Goal: Navigation & Orientation: Find specific page/section

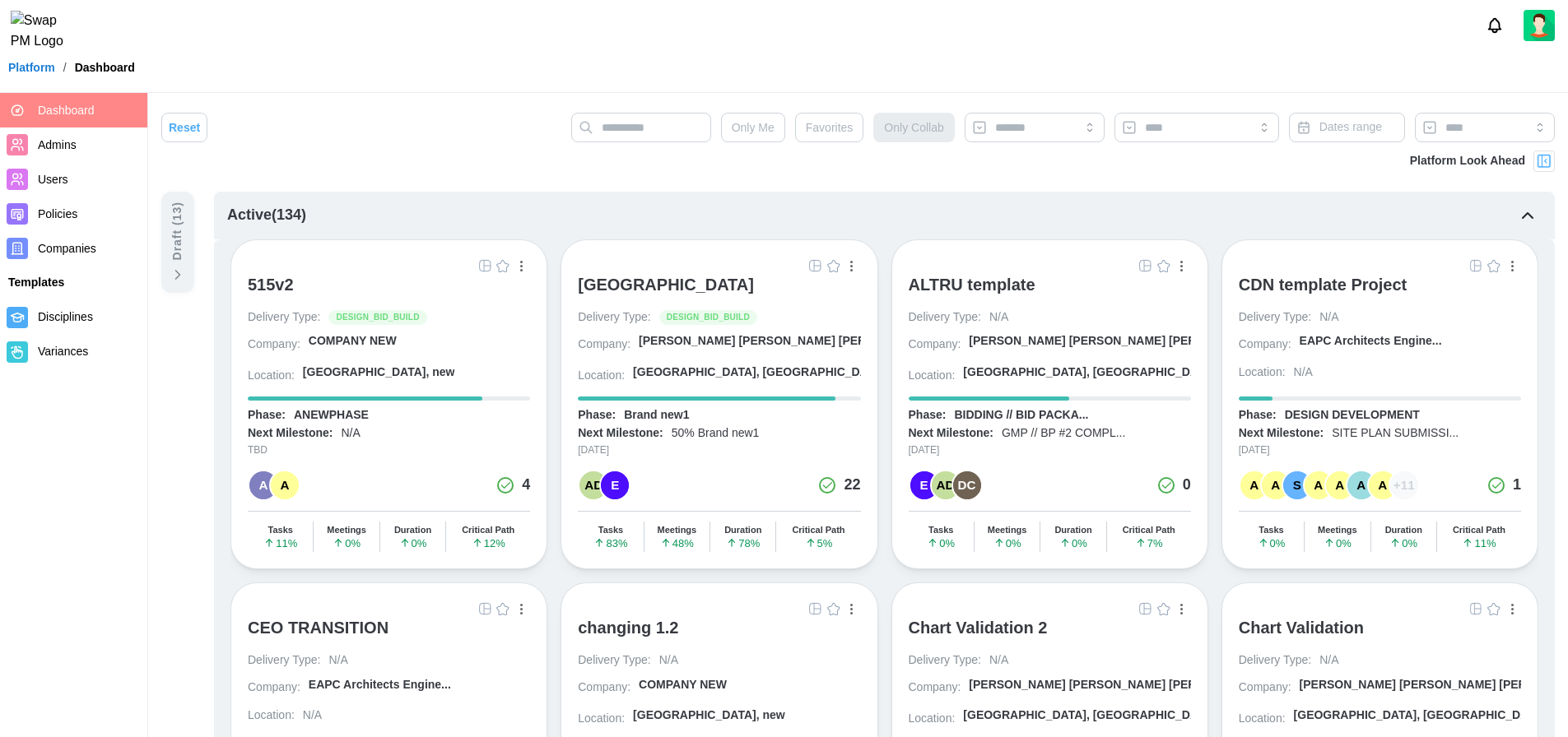
click at [538, 80] on div "Platform / Dashboard" at bounding box center [784, 67] width 1568 height 24
click at [377, 91] on header "Platform / Dashboard" at bounding box center [784, 46] width 1568 height 93
click at [487, 80] on div "Platform / Dashboard" at bounding box center [784, 67] width 1568 height 24
click at [525, 40] on div at bounding box center [784, 25] width 1568 height 51
click at [718, 38] on div at bounding box center [784, 25] width 1568 height 51
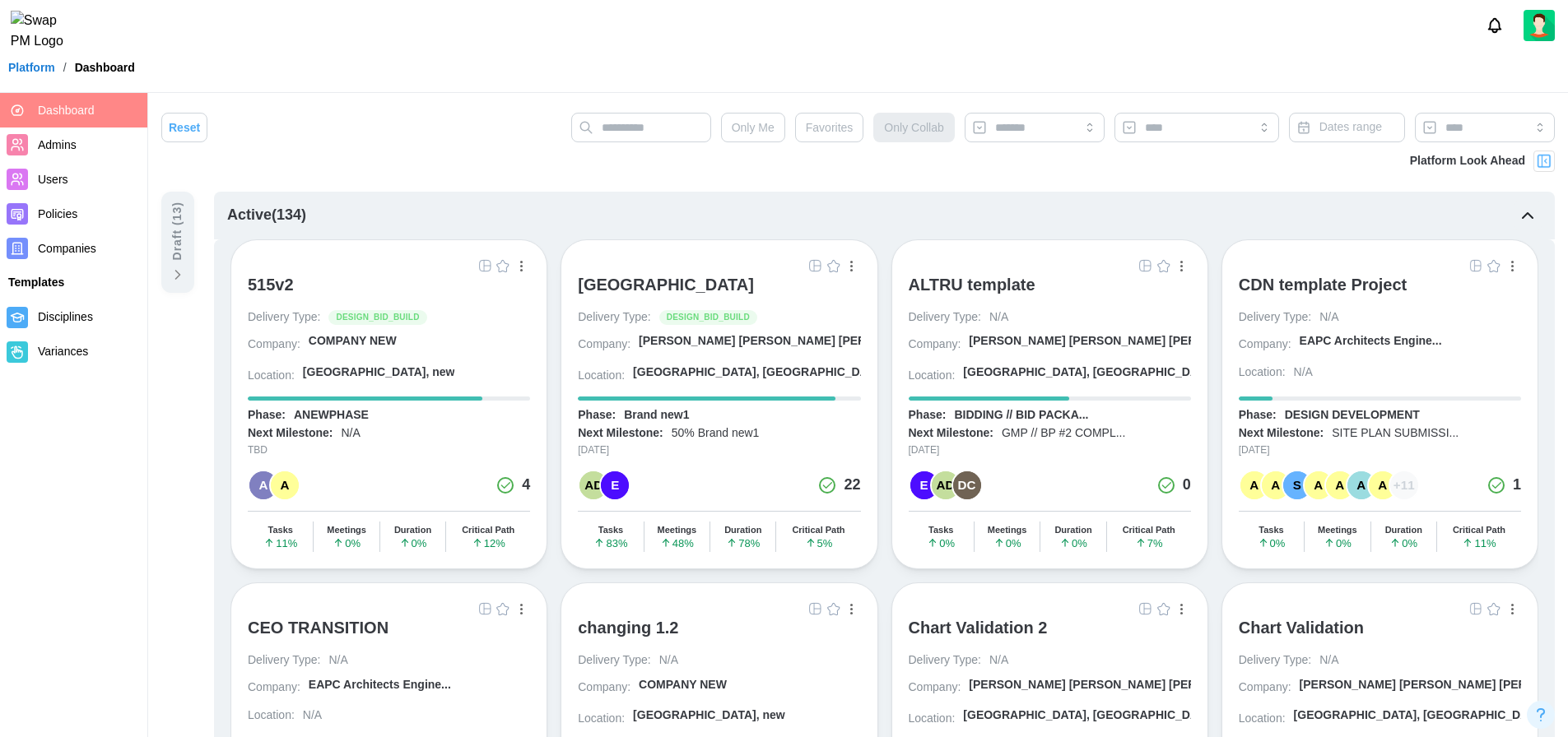
click at [722, 38] on div at bounding box center [784, 25] width 1568 height 51
click at [77, 242] on span "Companies" at bounding box center [67, 249] width 59 height 13
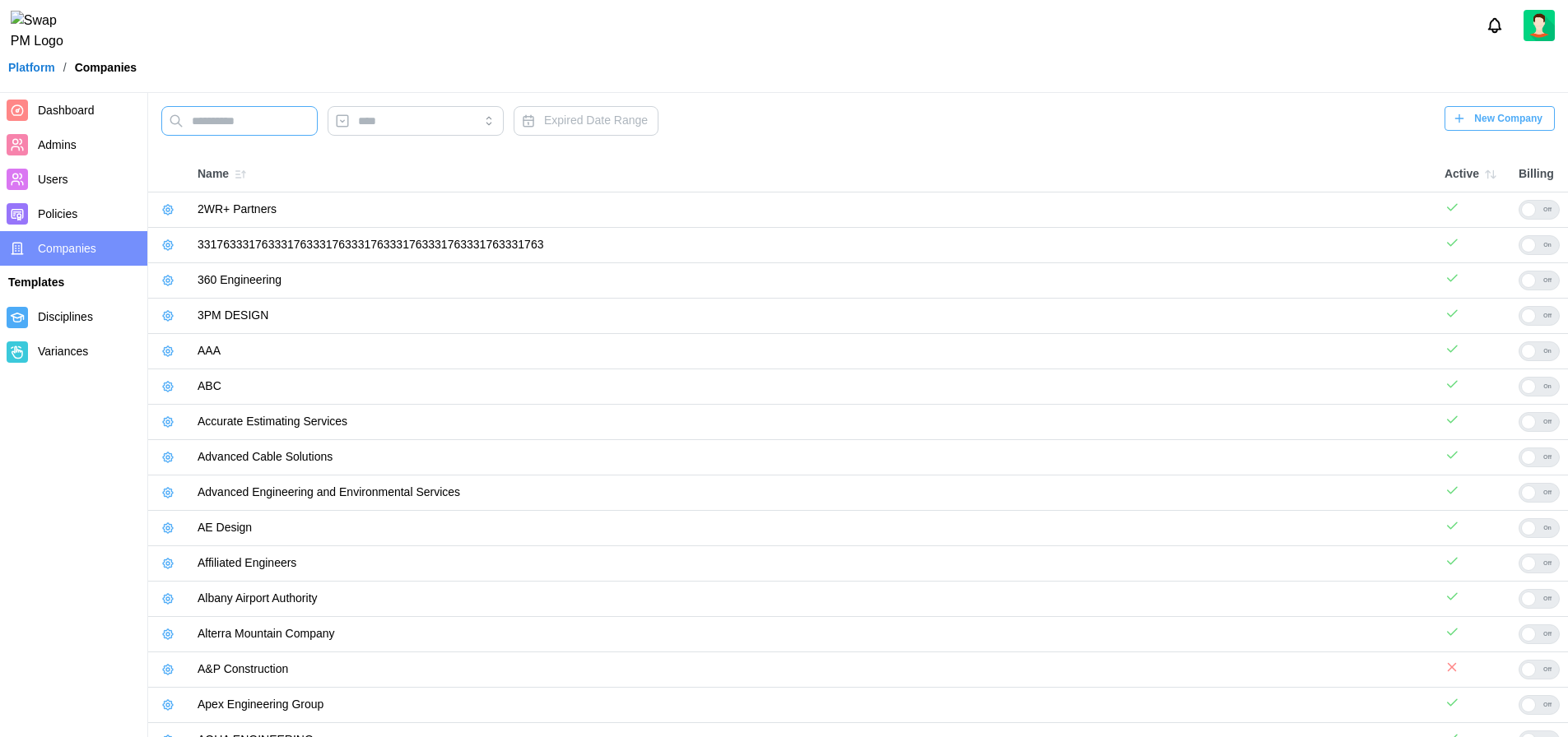
click at [280, 121] on input "text" at bounding box center [239, 121] width 156 height 29
type input "***"
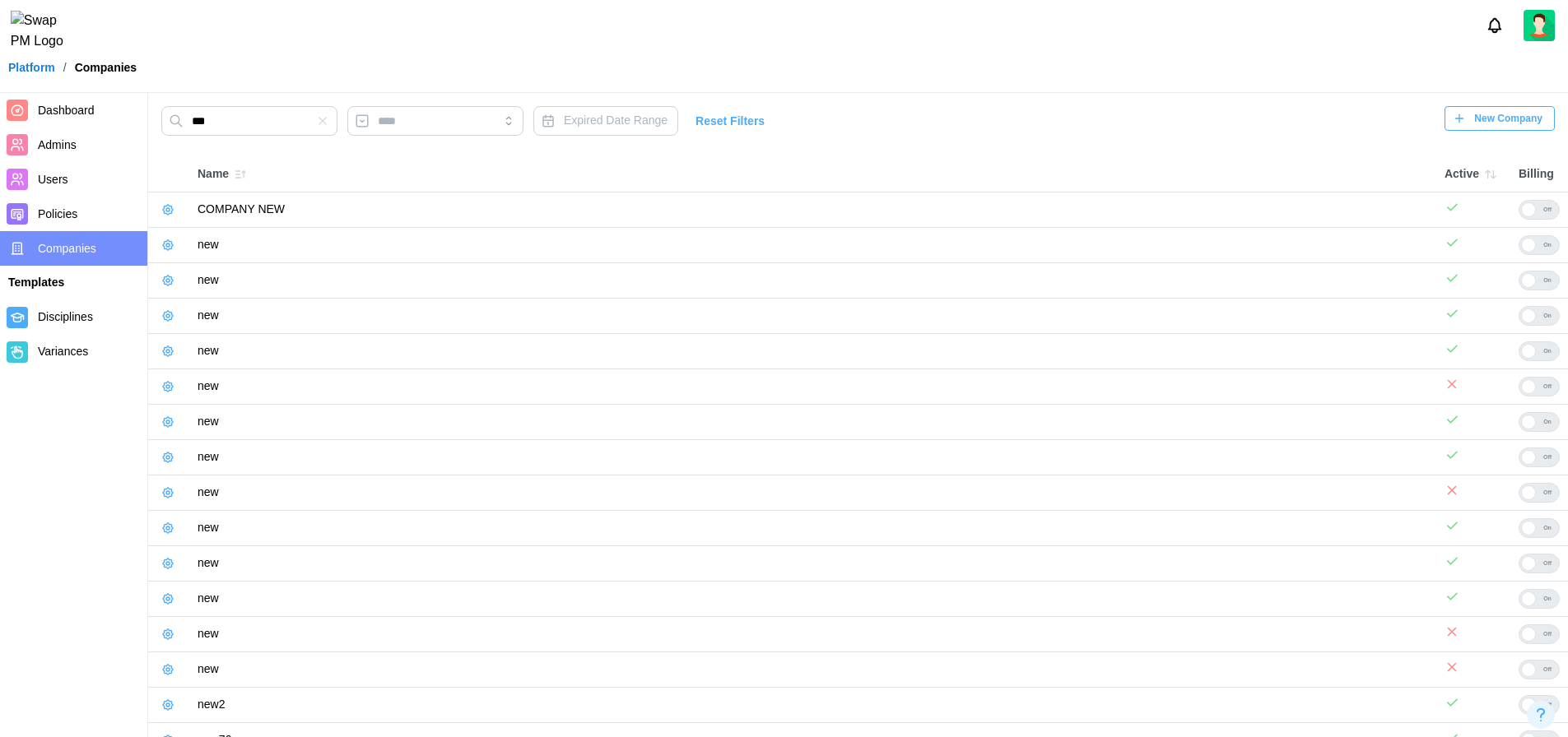
click at [175, 246] on button "button" at bounding box center [167, 245] width 23 height 23
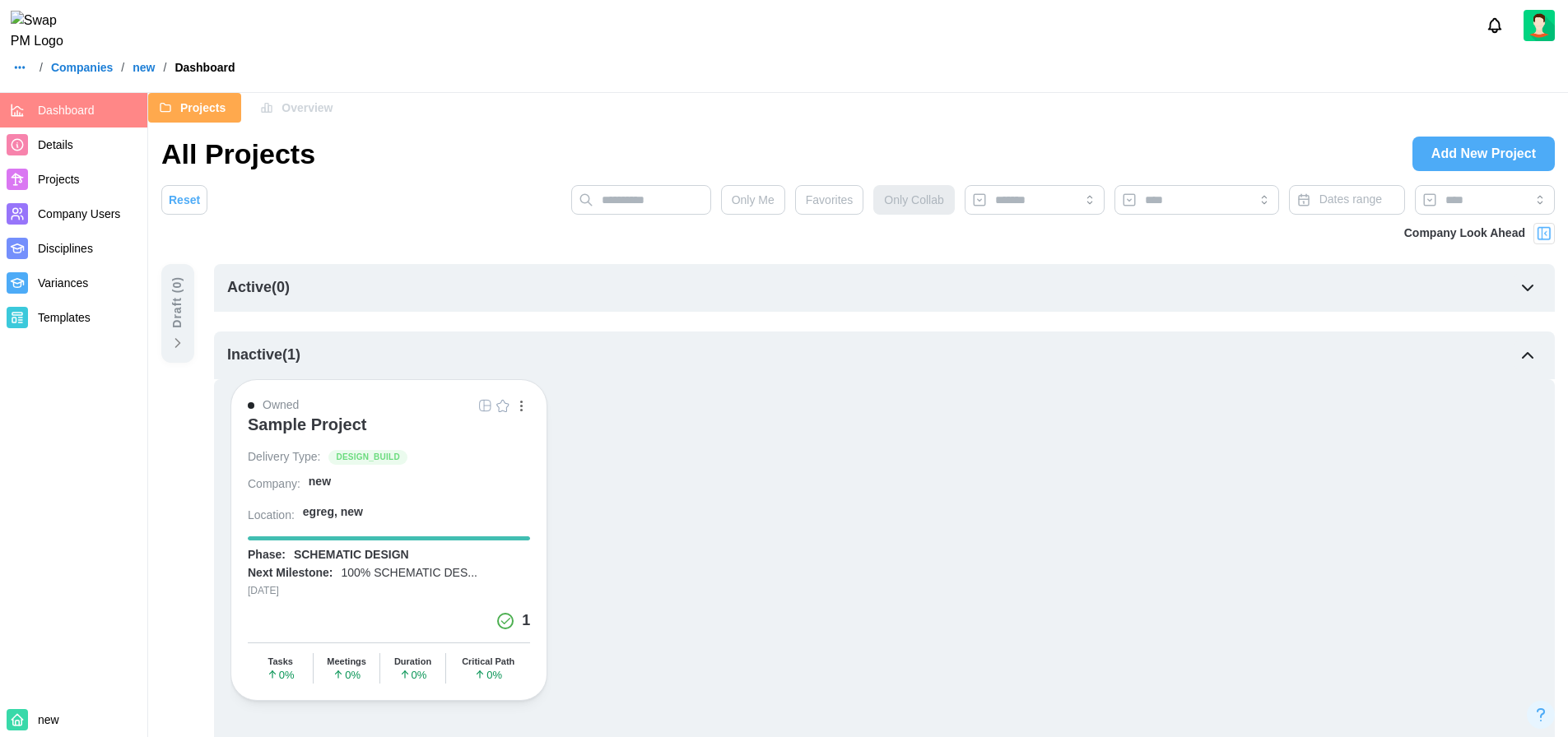
click at [425, 109] on div "Projects Overview" at bounding box center [858, 107] width 1420 height 29
click at [492, 51] on div at bounding box center [784, 25] width 1568 height 51
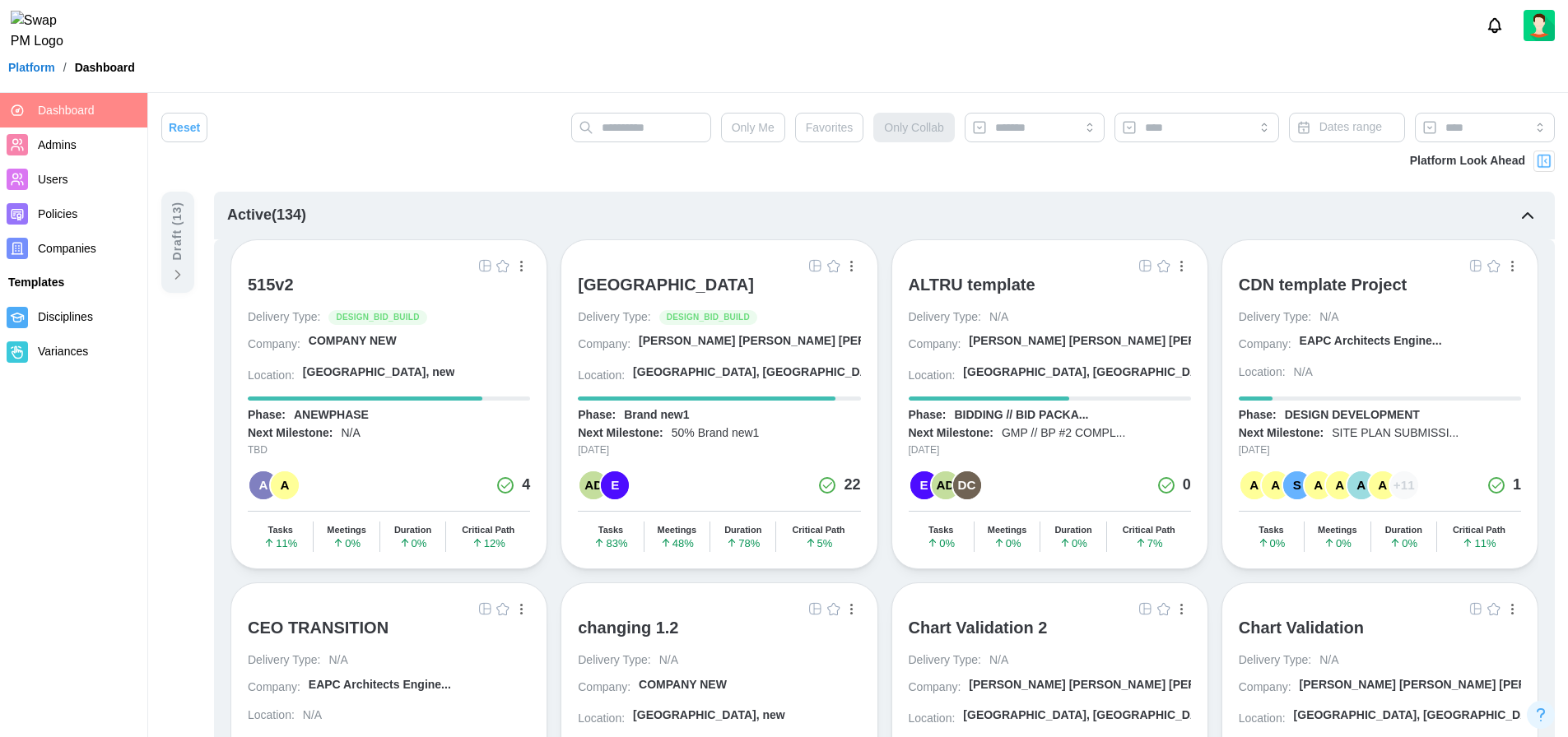
click at [381, 76] on div "Platform / Dashboard" at bounding box center [784, 67] width 1568 height 24
click at [733, 283] on div "ALTRU SPORTS COMPLEX" at bounding box center [666, 285] width 176 height 20
click at [658, 282] on div "ALTRU SPORTS COMPLEX" at bounding box center [666, 285] width 176 height 20
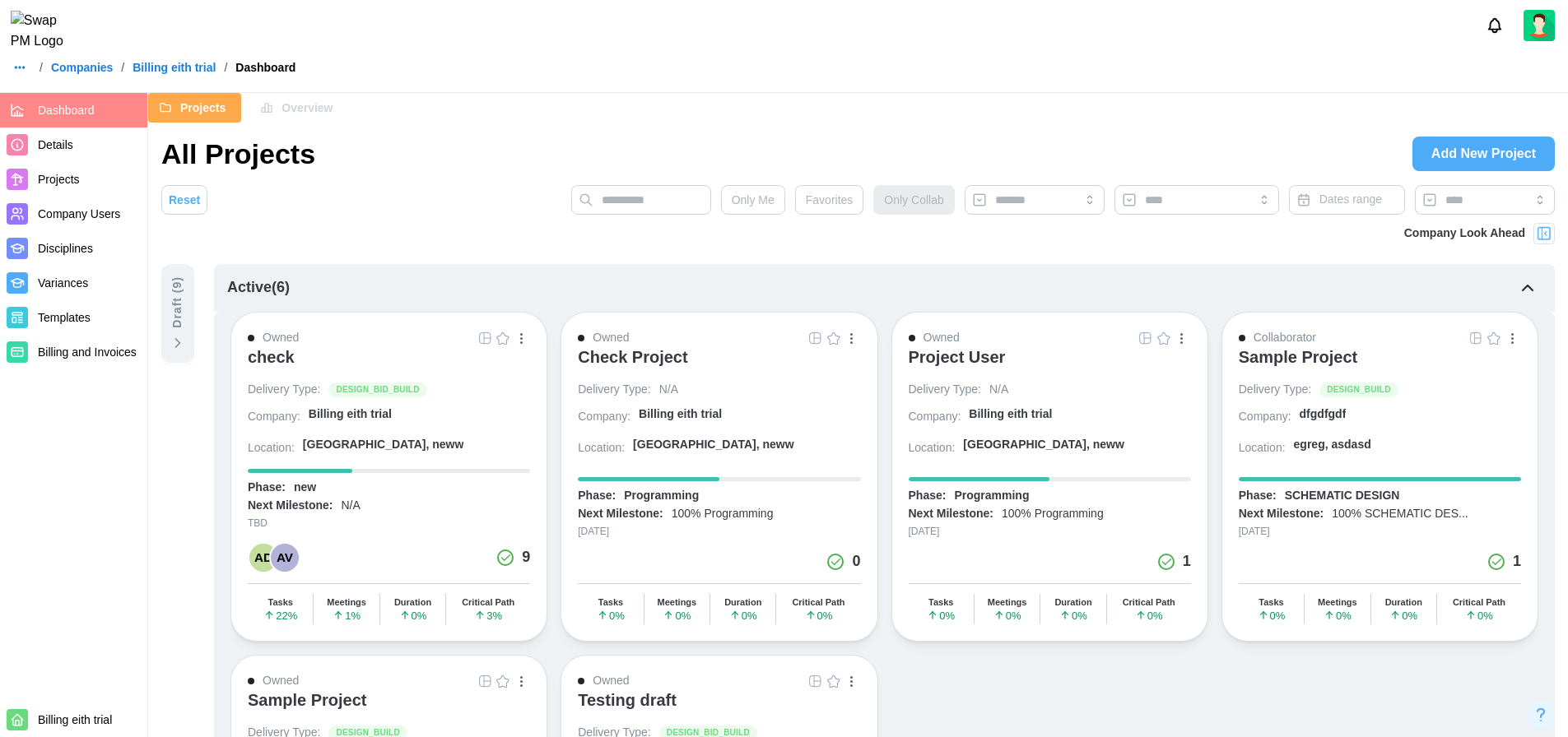
click at [289, 108] on span "Overview" at bounding box center [307, 107] width 51 height 28
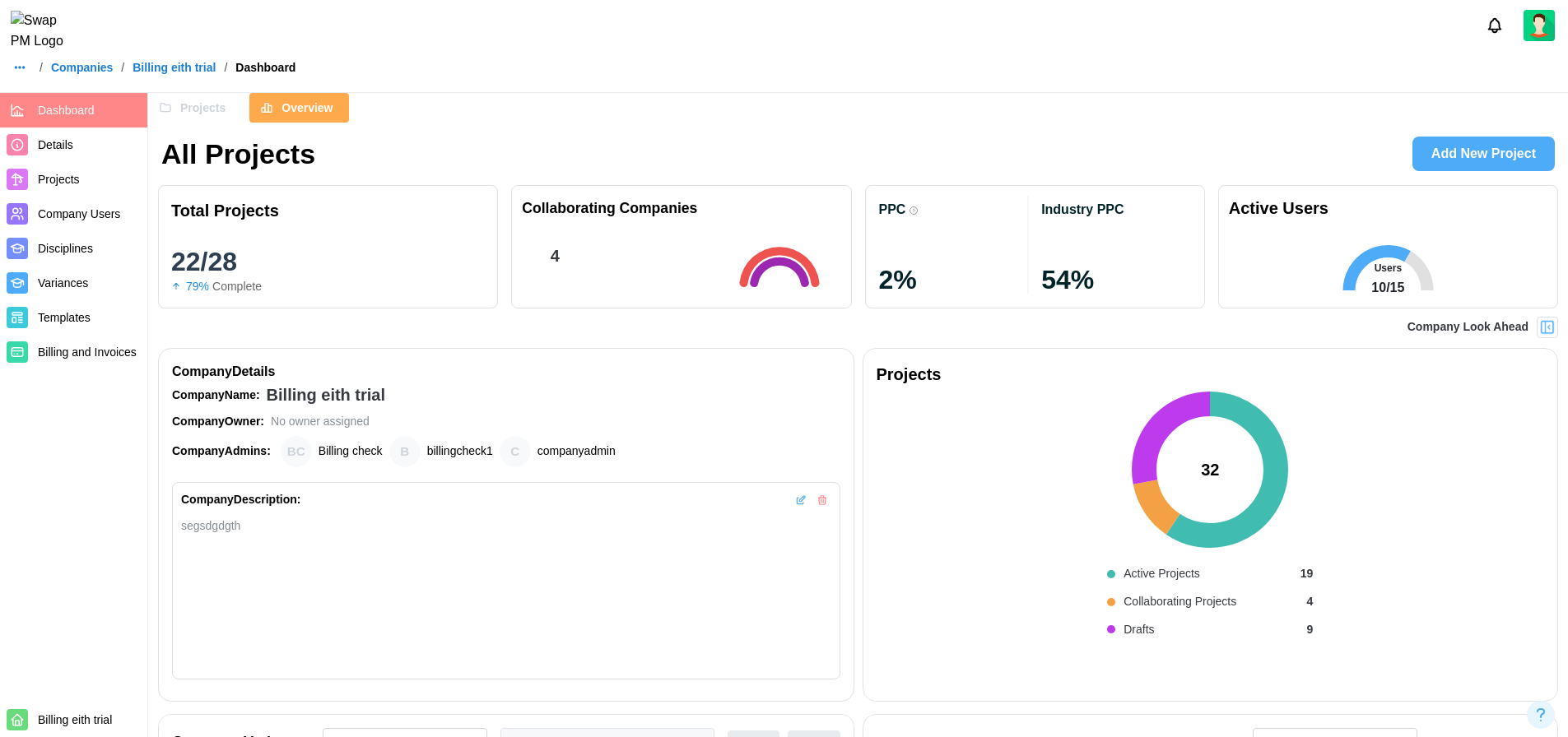
scroll to position [0, 5573]
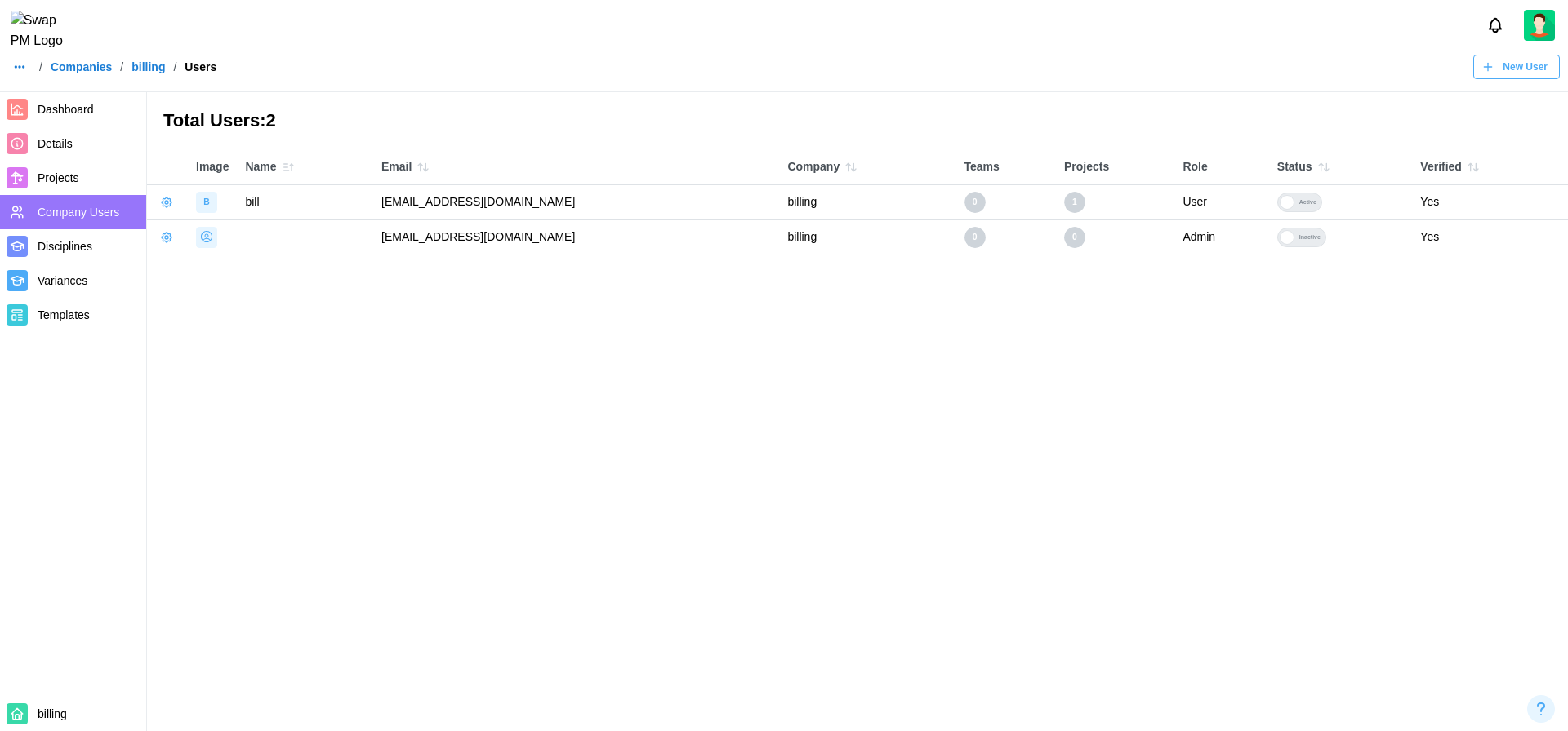
click at [62, 110] on span "Dashboard" at bounding box center [66, 110] width 57 height 13
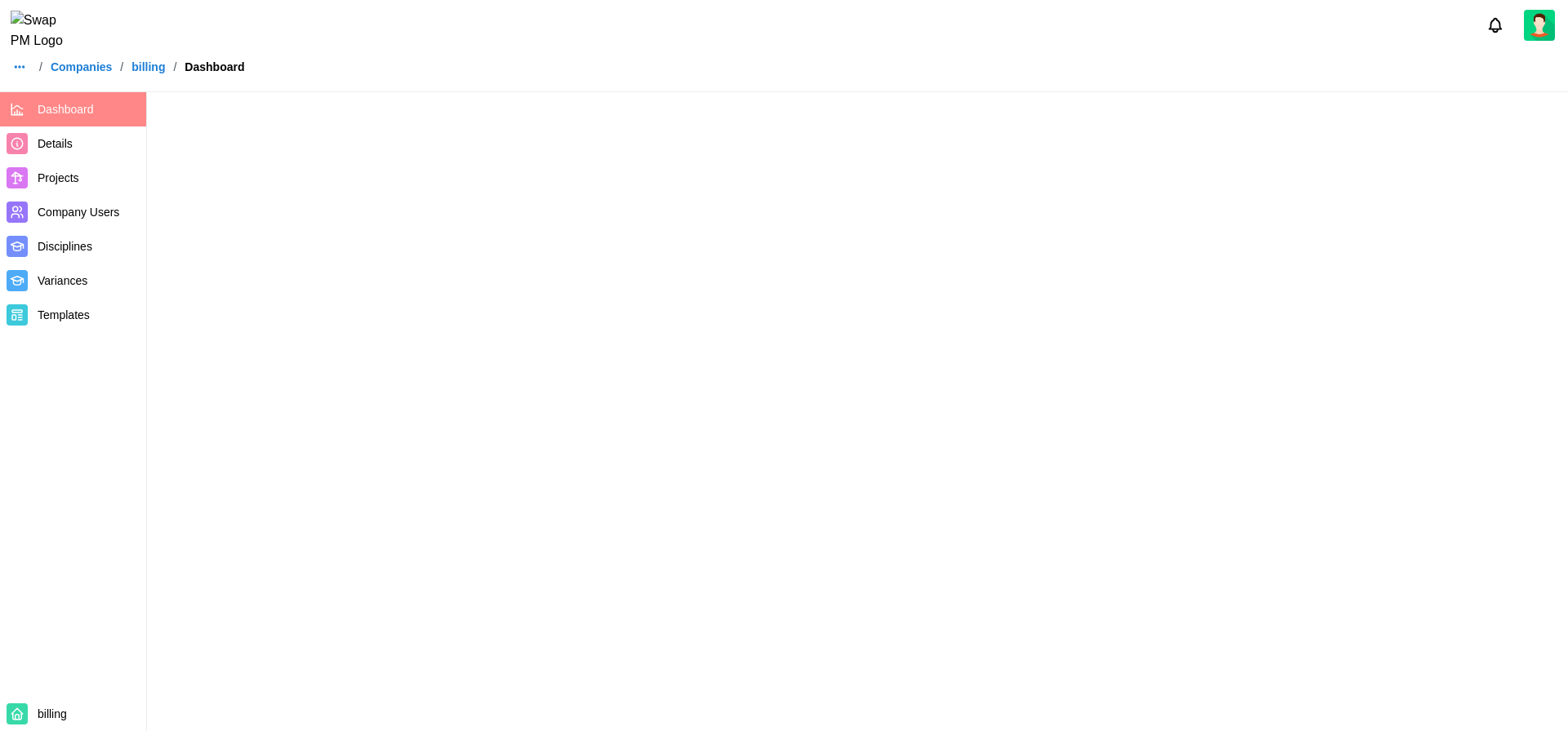
click at [601, 66] on div "/ Companies / billing / Dashboard" at bounding box center [784, 67] width 1568 height 24
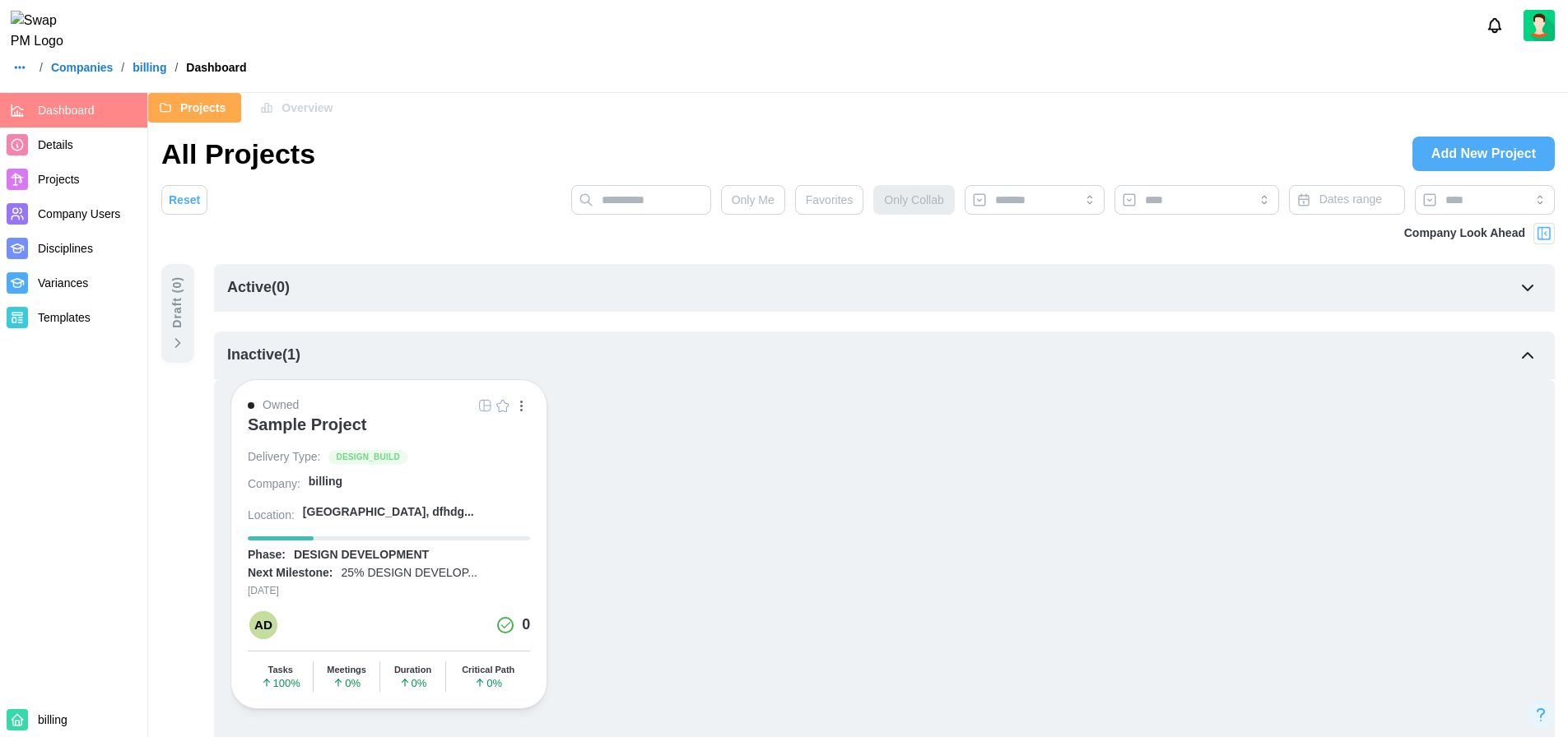
click at [307, 117] on span "Overview" at bounding box center [307, 107] width 51 height 28
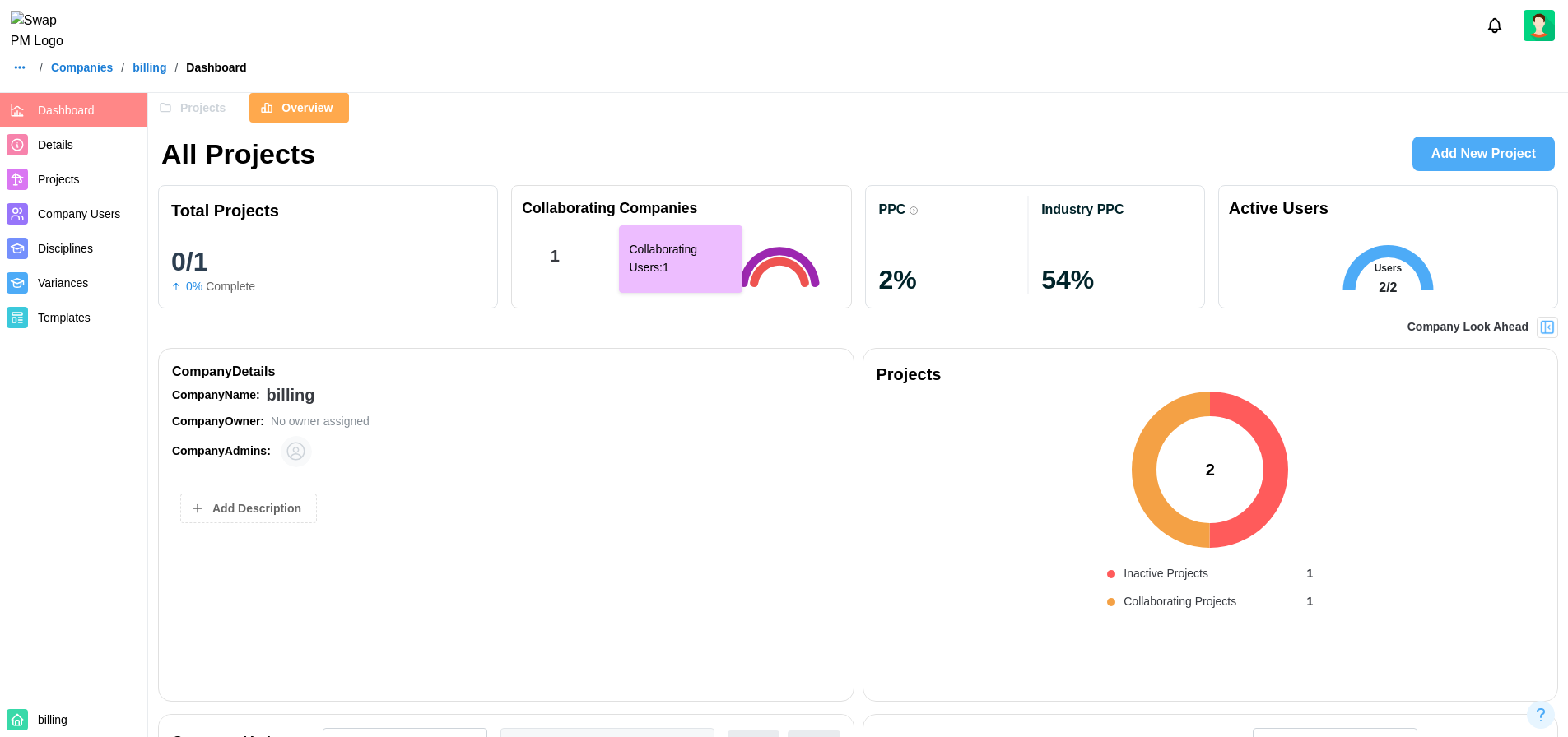
scroll to position [0, 4941]
